Goal: Information Seeking & Learning: Check status

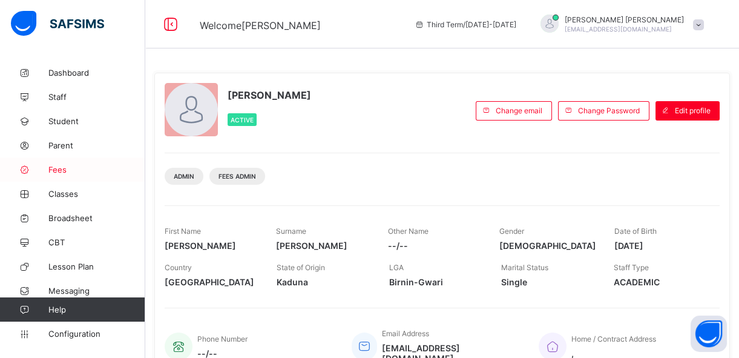
click at [72, 174] on span "Fees" at bounding box center [96, 170] width 97 height 10
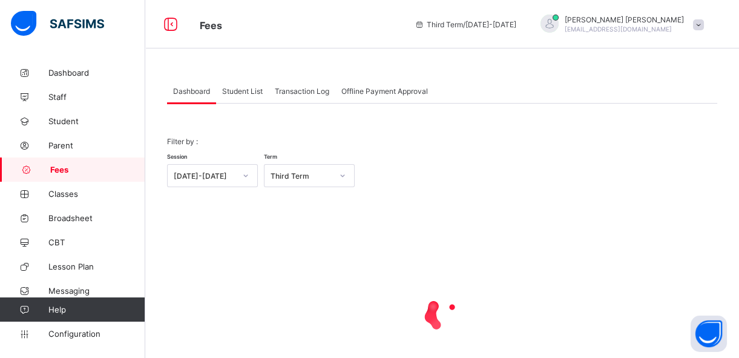
click at [252, 91] on span "Student List" at bounding box center [242, 91] width 41 height 9
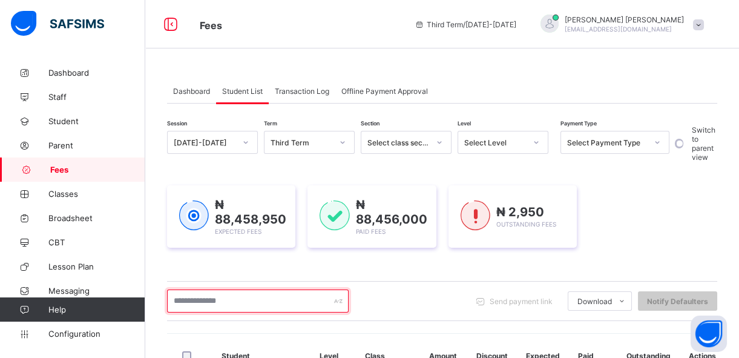
click at [219, 299] on input "text" at bounding box center [257, 300] width 181 height 23
click at [213, 297] on input "text" at bounding box center [257, 300] width 181 height 23
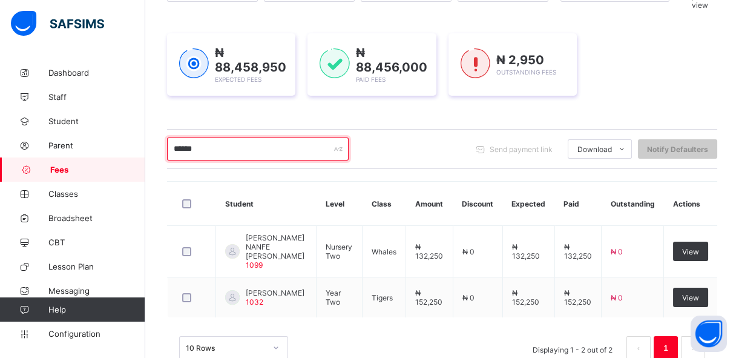
scroll to position [154, 0]
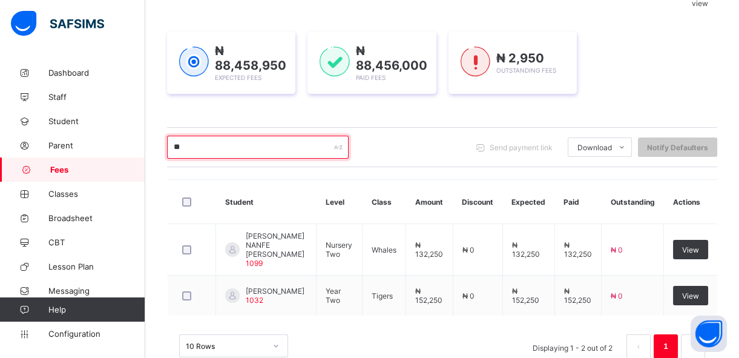
type input "*"
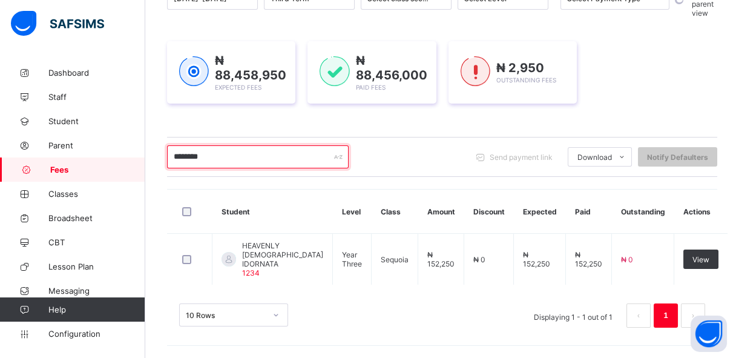
scroll to position [142, 0]
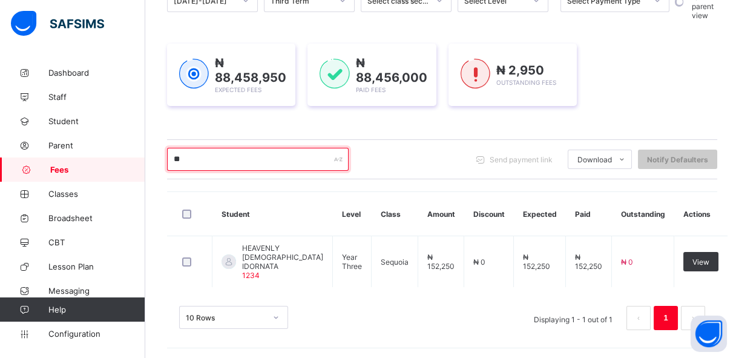
type input "*"
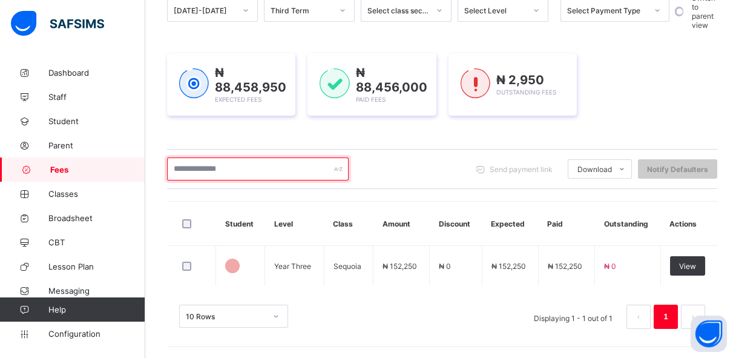
scroll to position [154, 0]
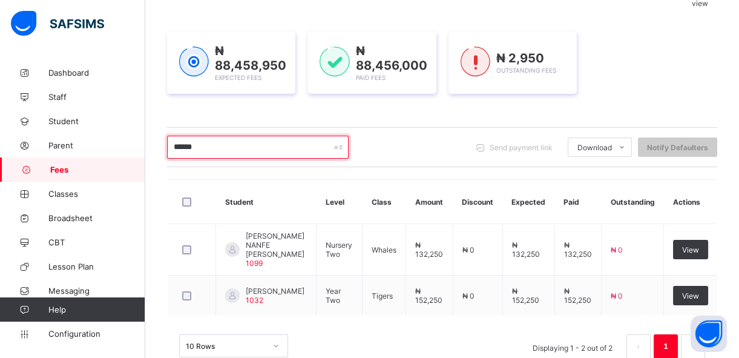
type input "******"
